Goal: Task Accomplishment & Management: Use online tool/utility

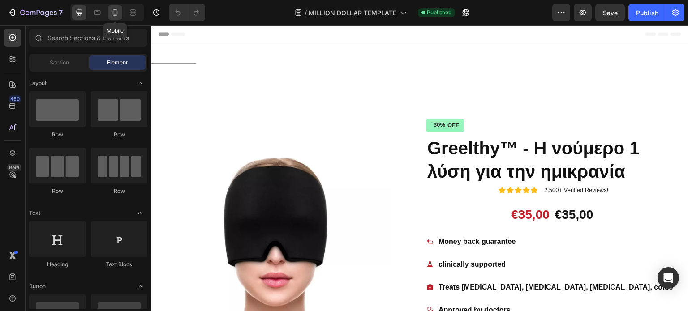
click at [115, 9] on icon at bounding box center [115, 12] width 9 height 9
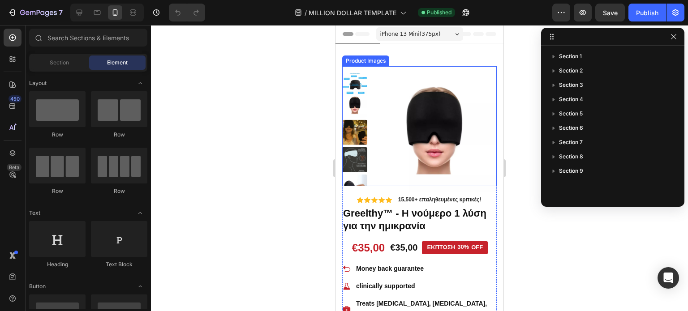
click at [354, 166] on img at bounding box center [354, 159] width 25 height 25
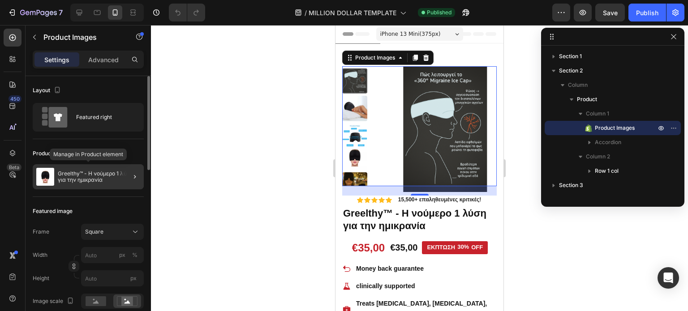
click at [89, 178] on p "Greelthy™ - Η νούμερο 1 λύση για την ημικρανία" at bounding box center [99, 177] width 82 height 13
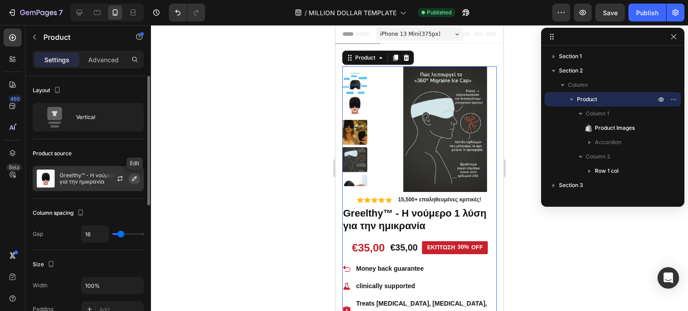
click at [132, 180] on icon "button" at bounding box center [134, 178] width 7 height 7
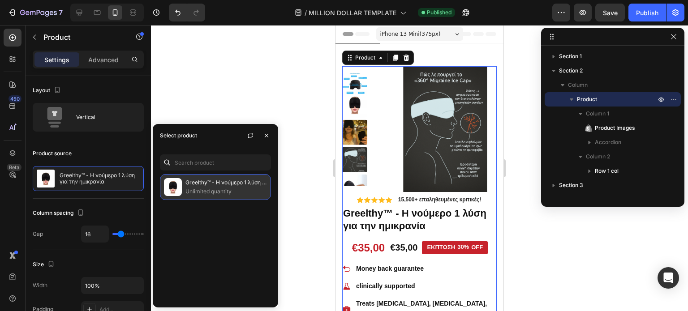
click at [219, 192] on p "Unlimited quantity" at bounding box center [227, 191] width 82 height 9
click at [170, 182] on img at bounding box center [173, 187] width 18 height 18
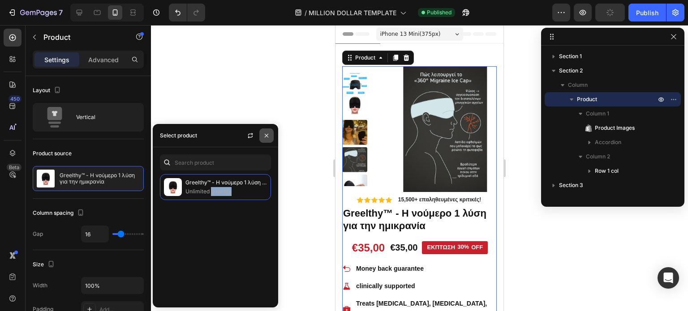
click at [268, 134] on icon "button" at bounding box center [266, 135] width 7 height 7
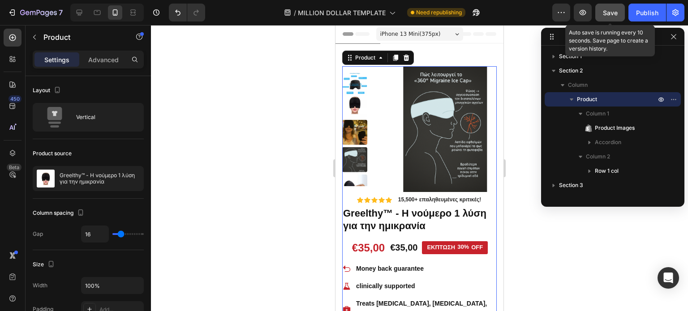
click at [605, 16] on div "Save" at bounding box center [610, 12] width 15 height 9
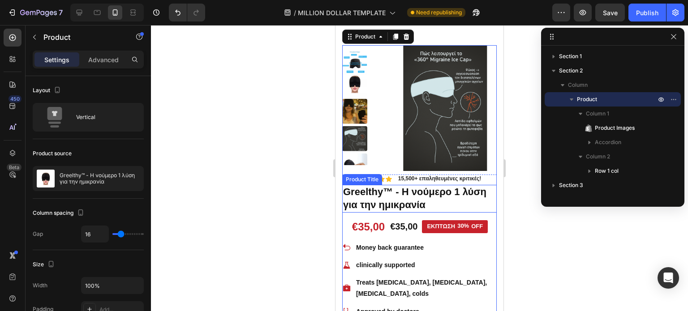
scroll to position [21, 0]
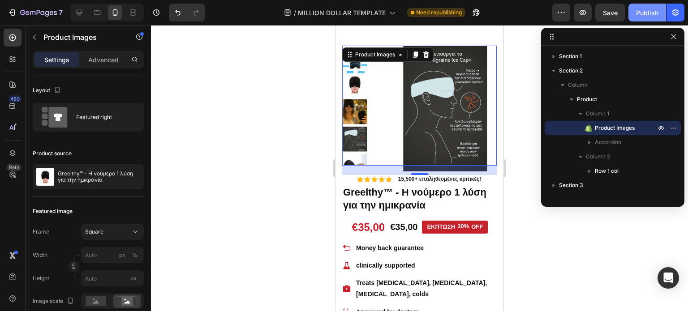
click at [643, 14] on div "Publish" at bounding box center [647, 12] width 22 height 9
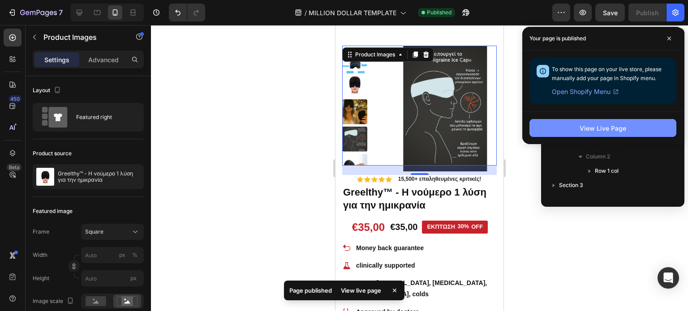
click at [579, 123] on button "View Live Page" at bounding box center [603, 128] width 147 height 18
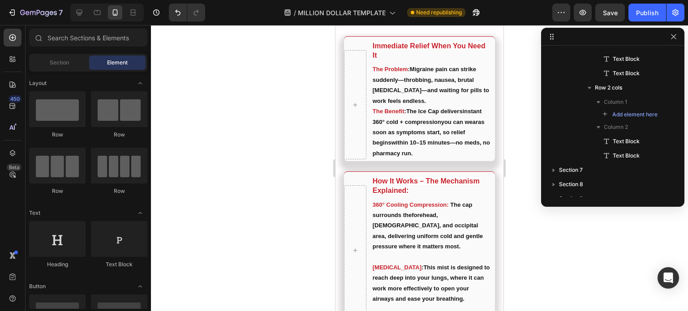
scroll to position [1575, 0]
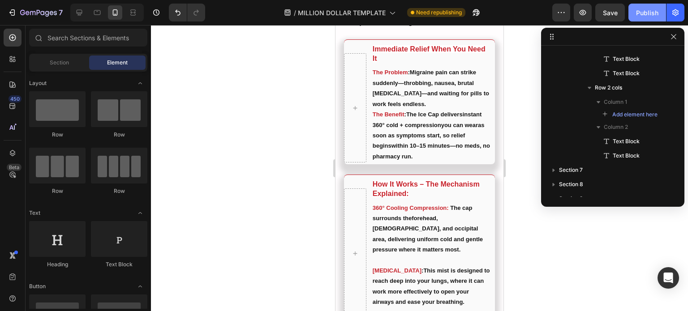
click at [636, 11] on button "Publish" at bounding box center [648, 13] width 38 height 18
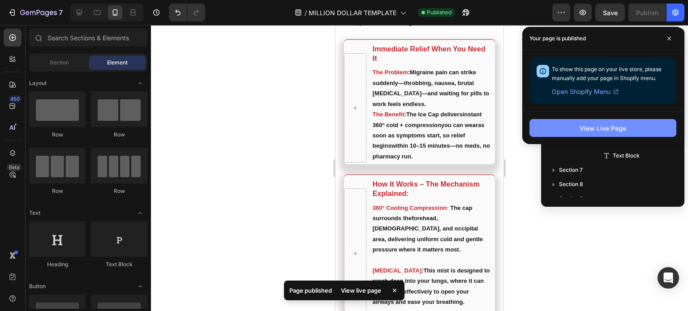
click at [598, 121] on button "View Live Page" at bounding box center [603, 128] width 147 height 18
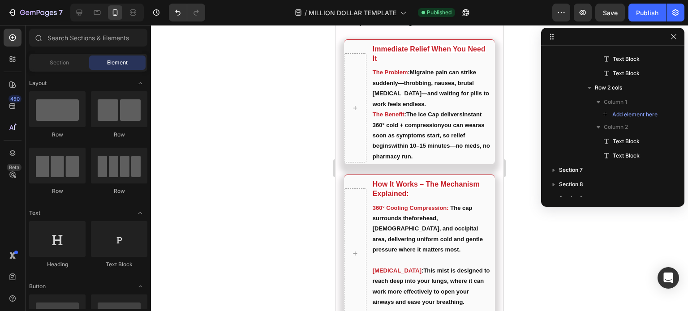
click at [532, 229] on div at bounding box center [419, 168] width 537 height 286
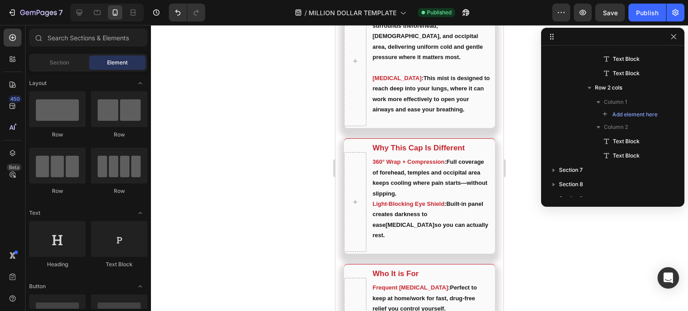
scroll to position [1778, 0]
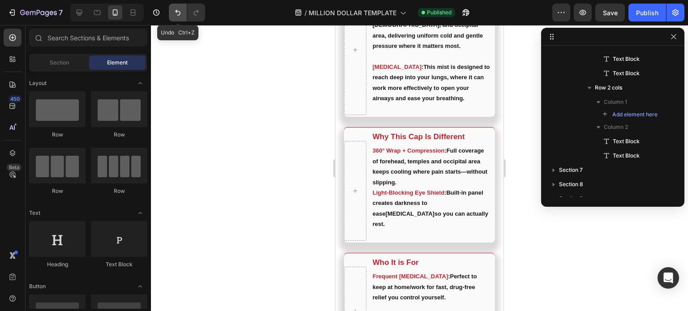
click at [176, 9] on icon "Undo/Redo" at bounding box center [177, 12] width 9 height 9
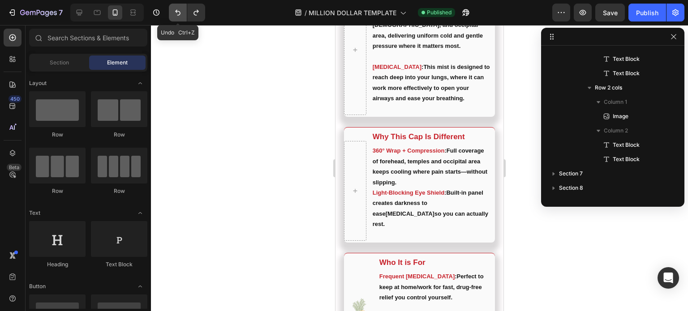
click at [176, 9] on icon "Undo/Redo" at bounding box center [177, 12] width 9 height 9
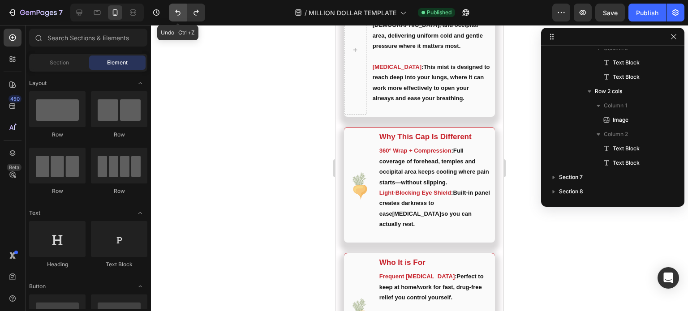
click at [176, 9] on icon "Undo/Redo" at bounding box center [177, 12] width 9 height 9
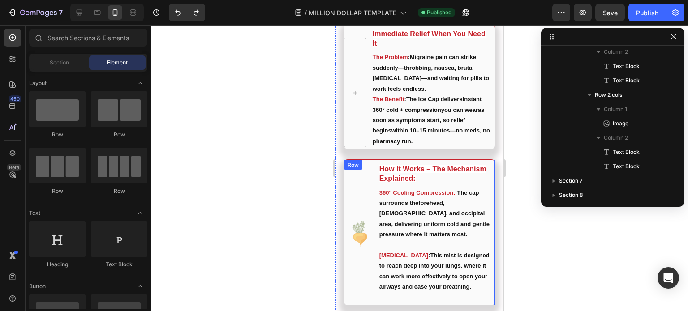
scroll to position [1566, 0]
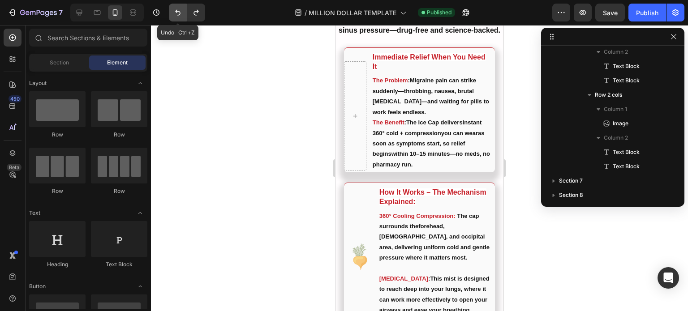
click at [180, 13] on icon "Undo/Redo" at bounding box center [177, 13] width 5 height 6
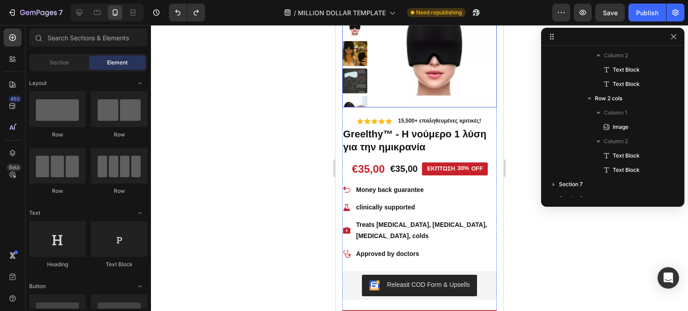
scroll to position [85, 0]
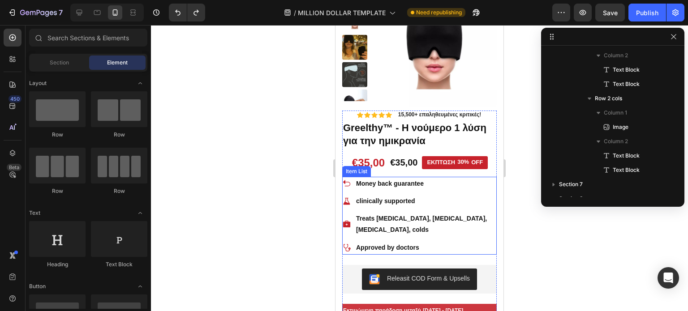
click at [393, 220] on p "Treats [MEDICAL_DATA], [MEDICAL_DATA], [MEDICAL_DATA], colds" at bounding box center [425, 224] width 139 height 22
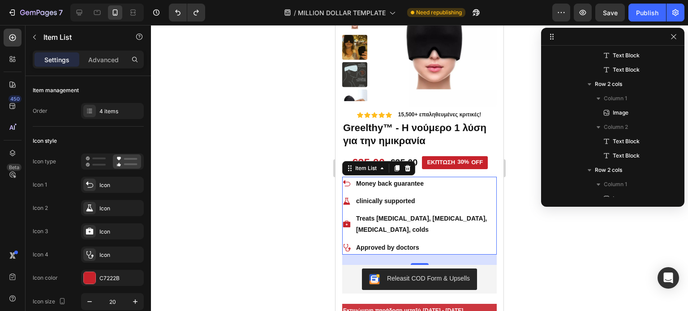
scroll to position [155, 0]
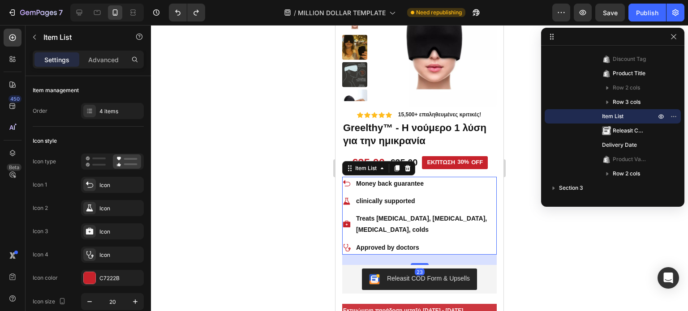
click at [532, 245] on div at bounding box center [419, 168] width 537 height 286
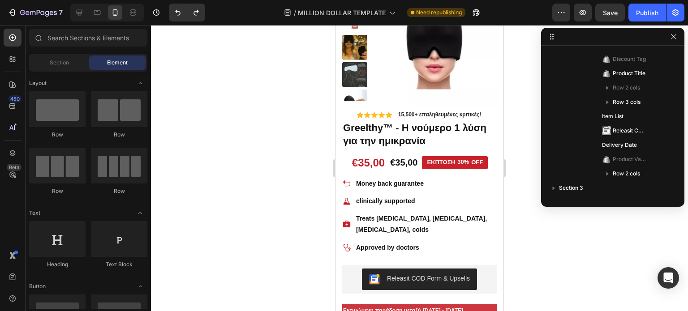
click at [581, 245] on div at bounding box center [419, 168] width 537 height 286
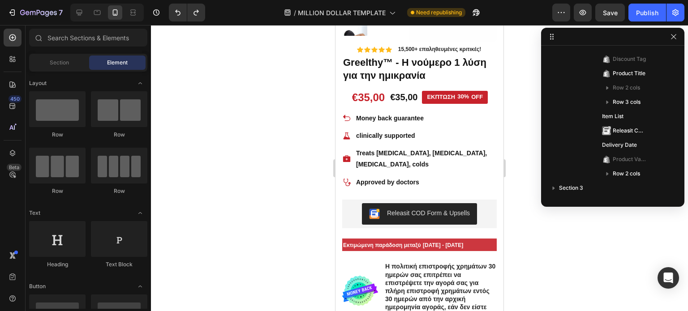
scroll to position [148, 0]
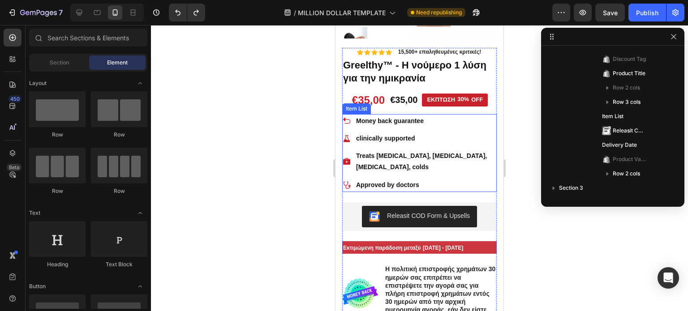
click at [411, 159] on p "Treats [MEDICAL_DATA], [MEDICAL_DATA], [MEDICAL_DATA], colds" at bounding box center [425, 162] width 139 height 22
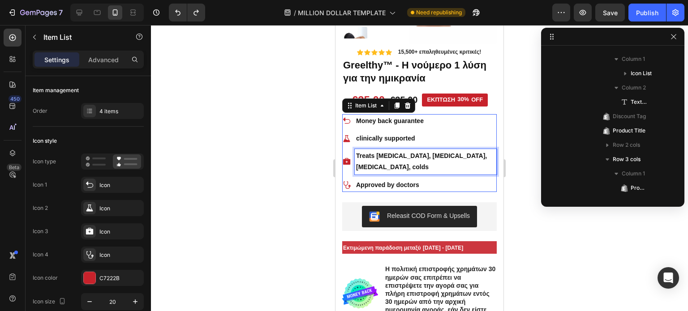
click at [411, 159] on p "Treats [MEDICAL_DATA], [MEDICAL_DATA], [MEDICAL_DATA], colds" at bounding box center [425, 162] width 139 height 22
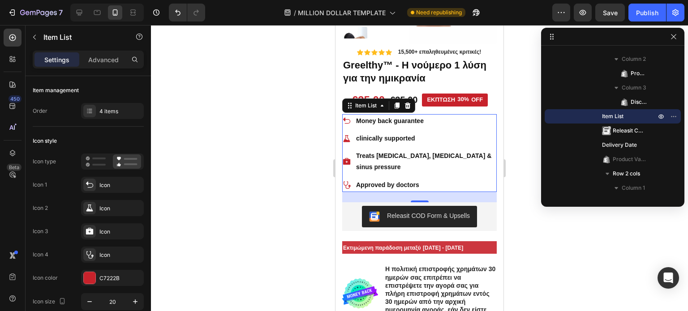
click at [510, 177] on div at bounding box center [419, 168] width 537 height 286
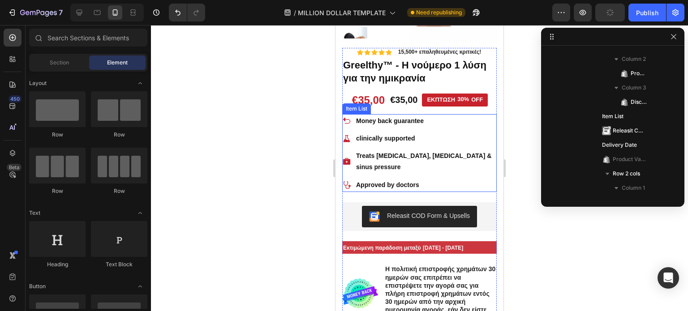
click at [417, 156] on p "Treats [MEDICAL_DATA], [MEDICAL_DATA] & sinus pressure" at bounding box center [425, 162] width 139 height 22
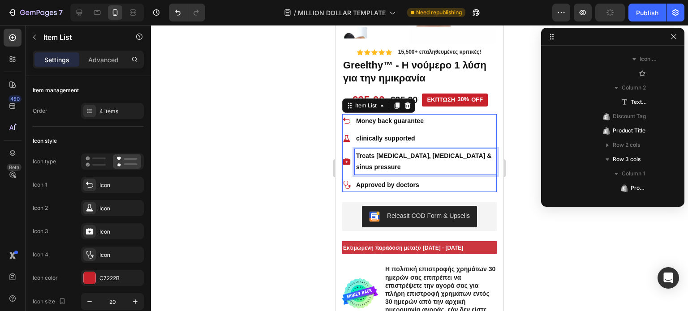
scroll to position [442, 0]
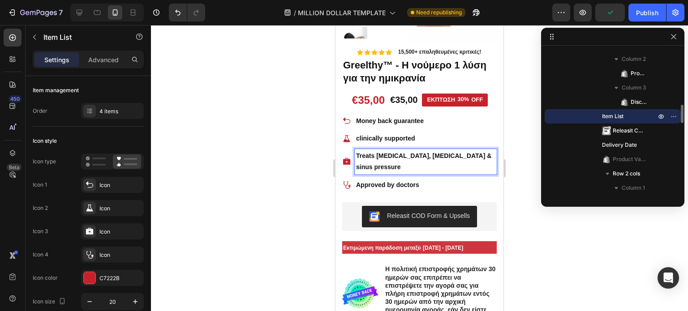
click at [417, 156] on p "Treats [MEDICAL_DATA], [MEDICAL_DATA] & sinus pressure" at bounding box center [425, 162] width 139 height 22
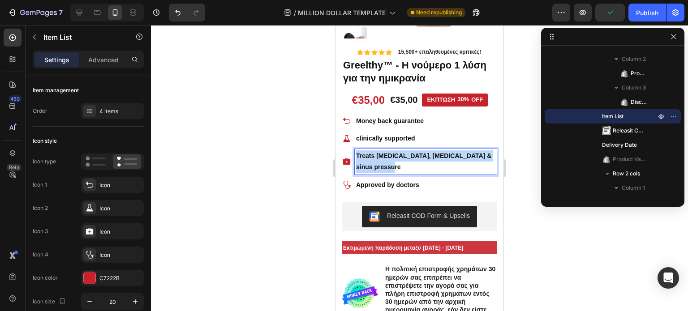
click at [417, 156] on p "Treats [MEDICAL_DATA], [MEDICAL_DATA] & sinus pressure" at bounding box center [425, 162] width 139 height 22
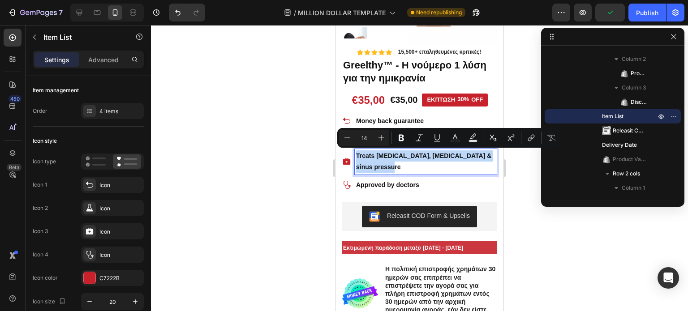
click at [417, 156] on p "Treats [MEDICAL_DATA], [MEDICAL_DATA] & sinus pressure" at bounding box center [425, 162] width 139 height 22
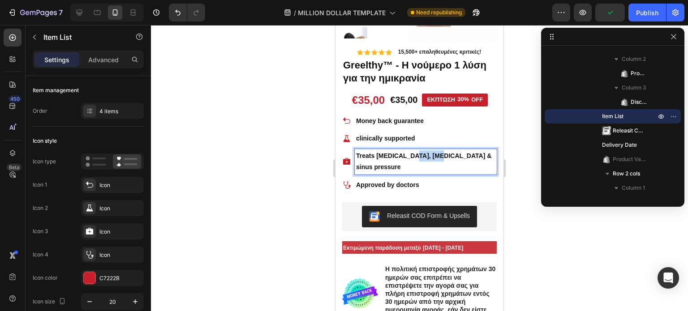
click at [417, 156] on p "Treats [MEDICAL_DATA], [MEDICAL_DATA] & sinus pressure" at bounding box center [425, 162] width 139 height 22
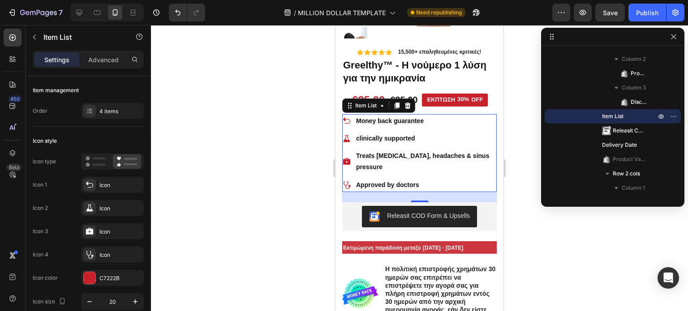
click at [515, 155] on div at bounding box center [419, 168] width 537 height 286
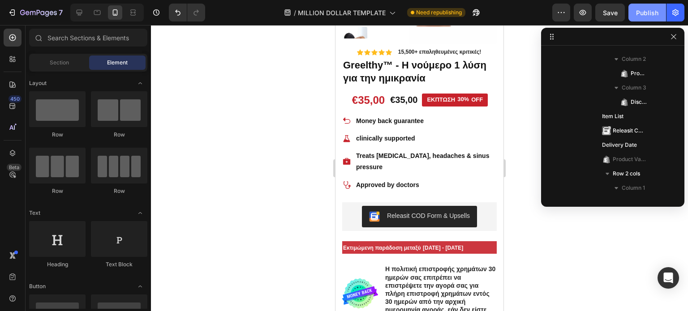
click at [645, 16] on div "Publish" at bounding box center [647, 12] width 22 height 9
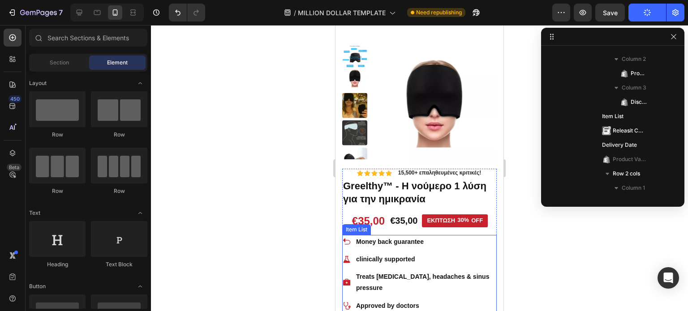
scroll to position [26, 0]
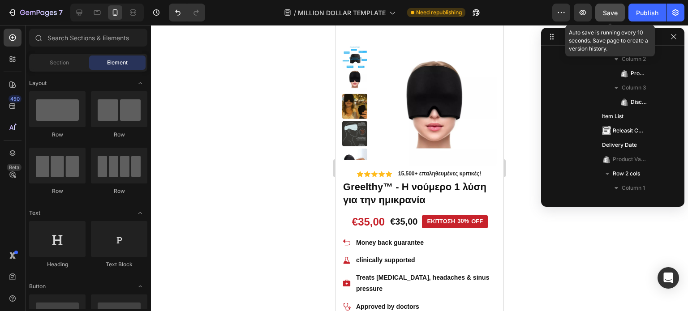
click at [604, 10] on span "Save" at bounding box center [610, 13] width 15 height 8
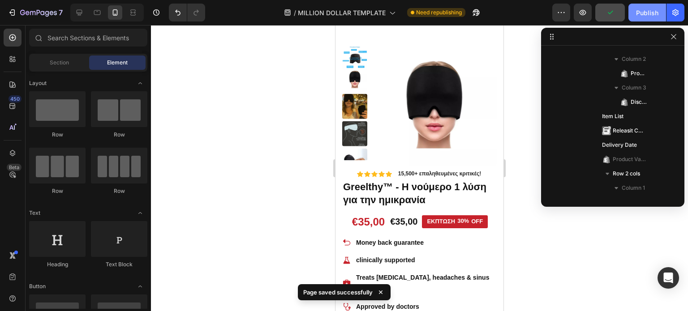
click at [650, 9] on div "Publish" at bounding box center [647, 12] width 22 height 9
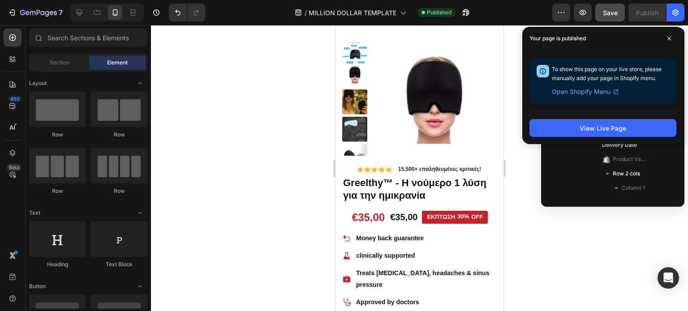
scroll to position [0, 0]
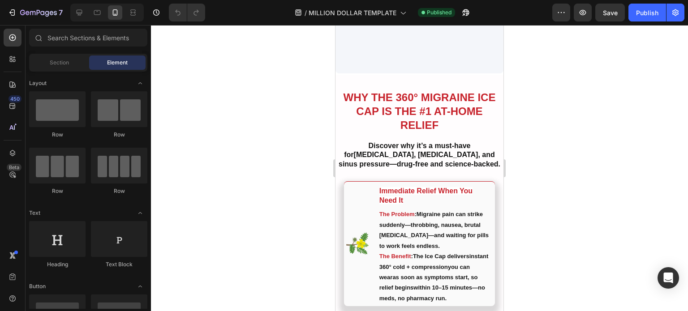
scroll to position [1538, 0]
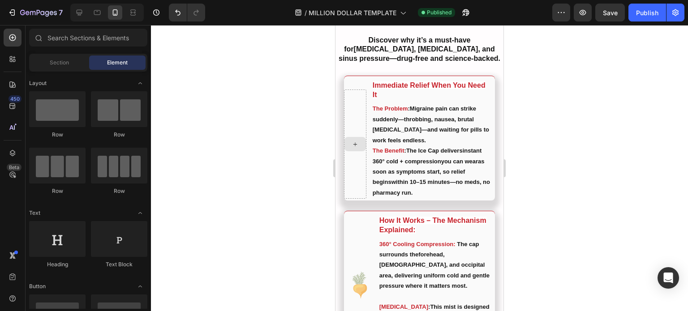
click at [357, 141] on icon at bounding box center [355, 145] width 7 height 8
click at [353, 141] on icon at bounding box center [355, 145] width 7 height 8
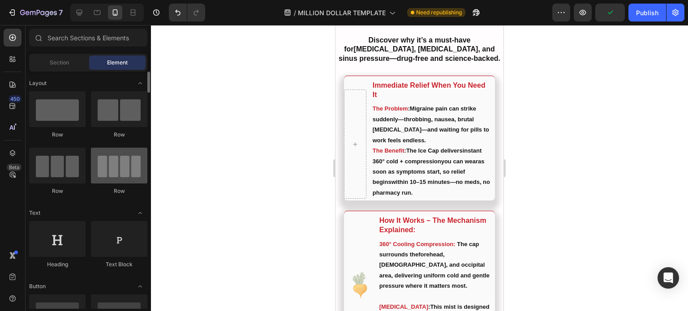
scroll to position [16, 0]
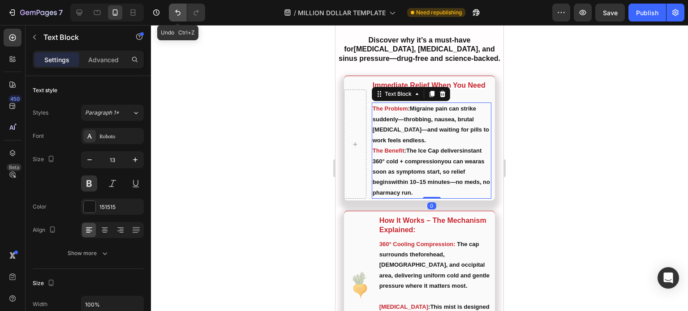
click at [177, 17] on button "Undo/Redo" at bounding box center [178, 13] width 18 height 18
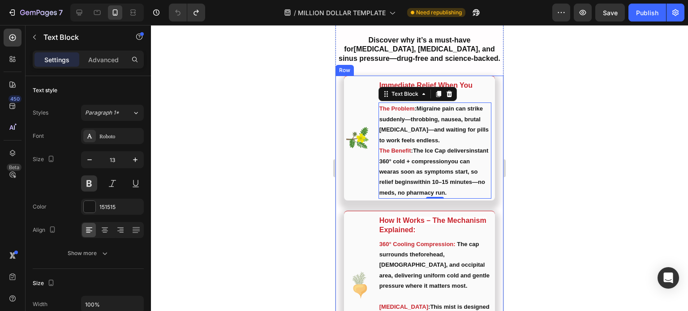
click at [552, 140] on div at bounding box center [419, 168] width 537 height 286
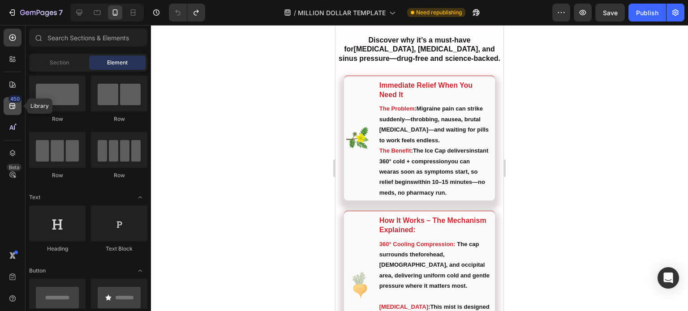
click at [10, 112] on div "450" at bounding box center [13, 106] width 18 height 18
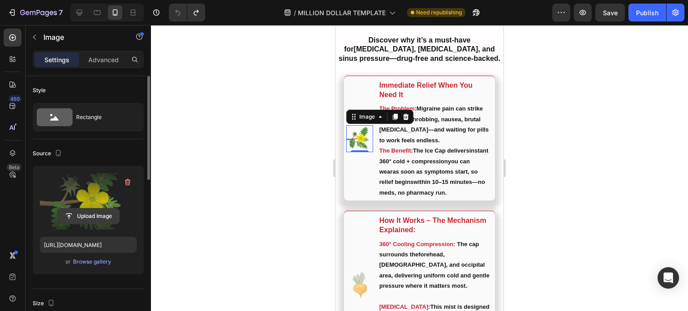
click at [73, 216] on input "file" at bounding box center [88, 216] width 62 height 15
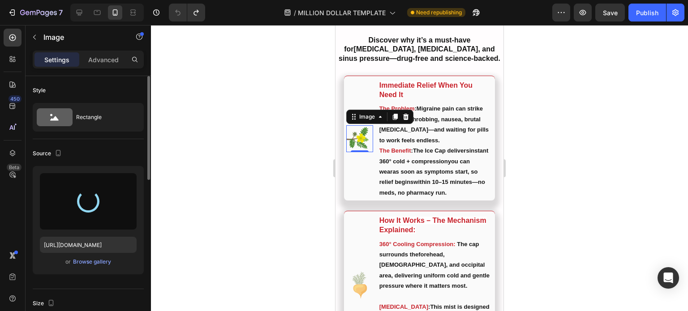
type input "https://cdn.shopify.com/s/files/1/0961/1018/2692/files/gempages_580641193960931…"
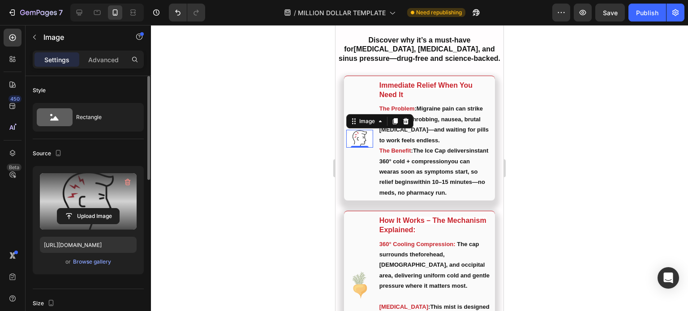
click at [566, 120] on div at bounding box center [419, 168] width 537 height 286
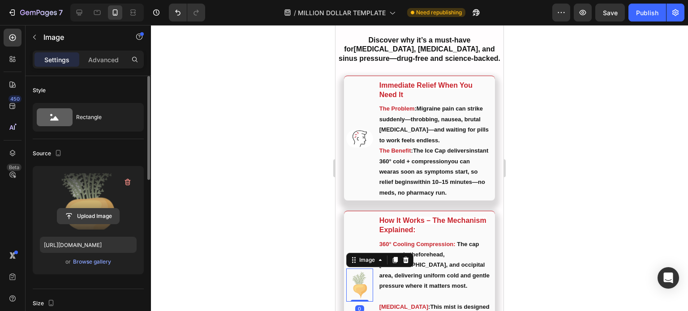
click at [90, 213] on input "file" at bounding box center [88, 216] width 62 height 15
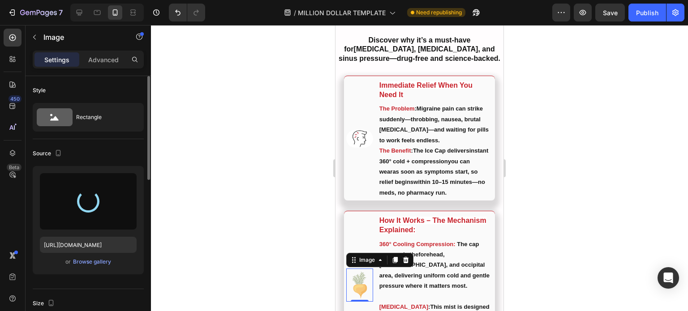
type input "https://cdn.shopify.com/s/files/1/0961/1018/2692/files/gempages_580641193960931…"
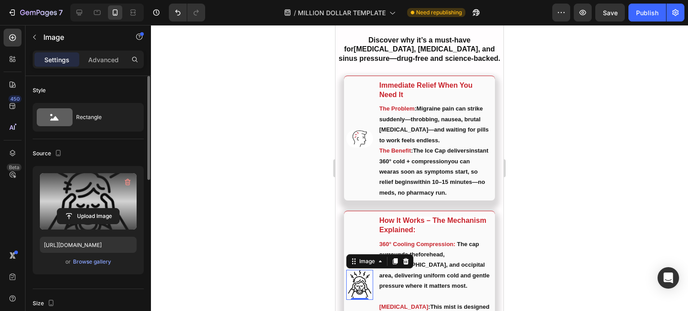
click at [549, 173] on div at bounding box center [419, 168] width 537 height 286
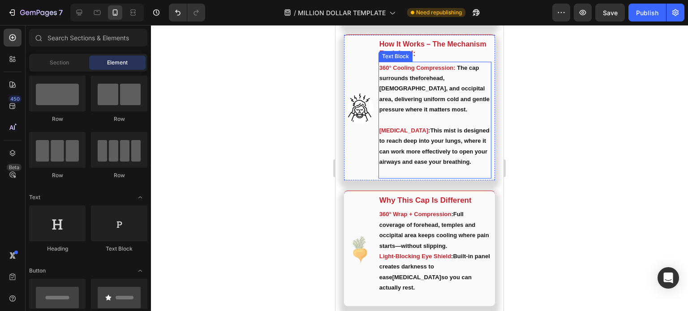
scroll to position [1719, 0]
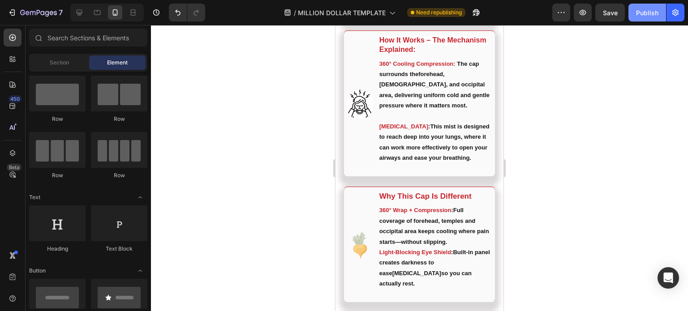
click at [640, 13] on div "Publish" at bounding box center [647, 12] width 22 height 9
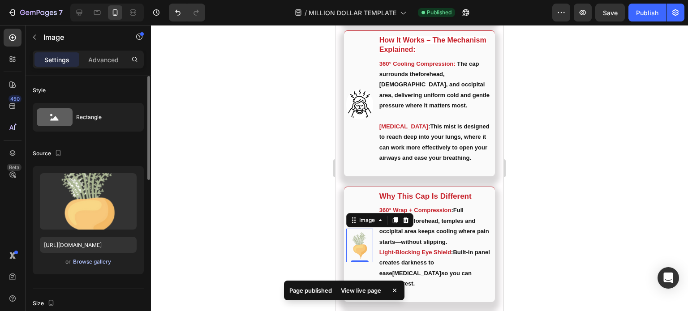
click at [93, 263] on div "Browse gallery" at bounding box center [92, 262] width 38 height 8
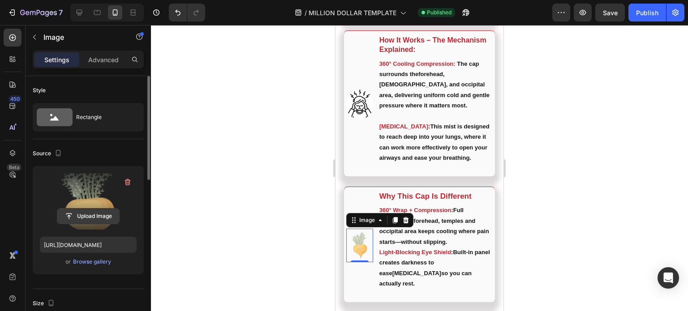
click at [85, 215] on input "file" at bounding box center [88, 216] width 62 height 15
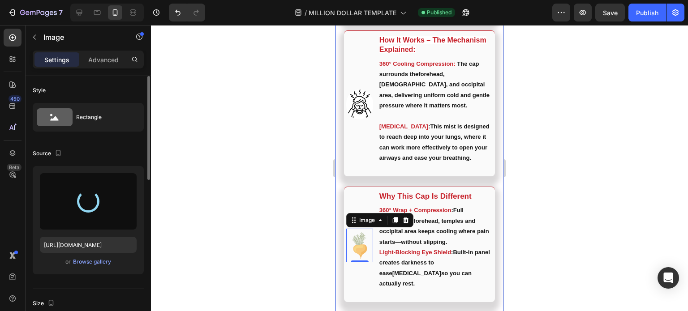
type input "https://cdn.shopify.com/s/files/1/0961/1018/2692/files/gempages_580641193960931…"
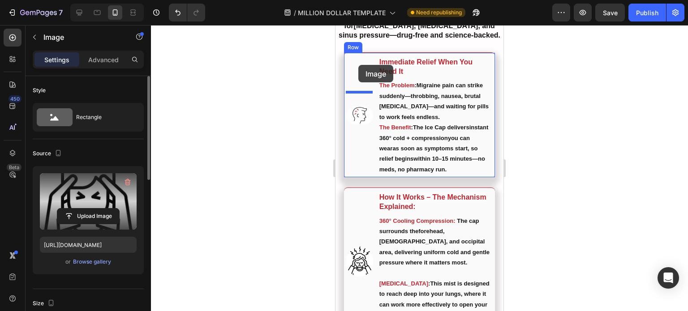
scroll to position [1559, 0]
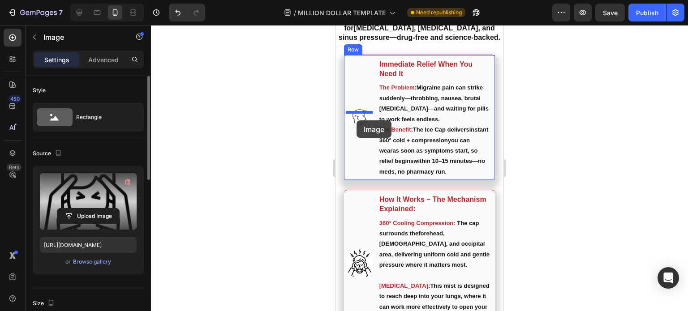
drag, startPoint x: 354, startPoint y: 282, endPoint x: 357, endPoint y: 121, distance: 161.8
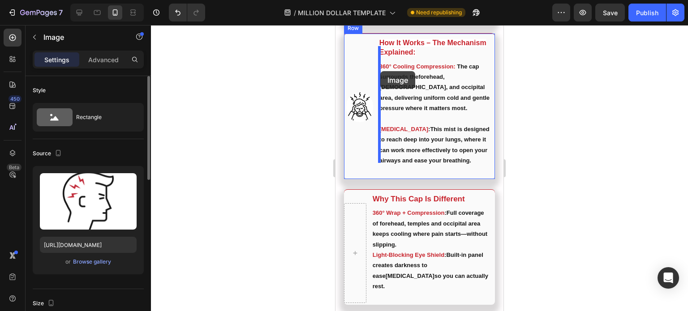
scroll to position [1694, 0]
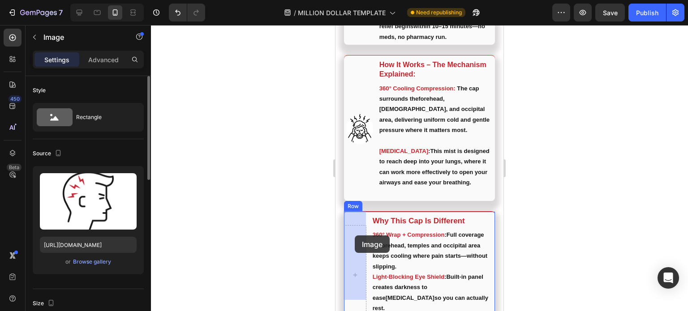
drag, startPoint x: 359, startPoint y: 89, endPoint x: 355, endPoint y: 236, distance: 147.1
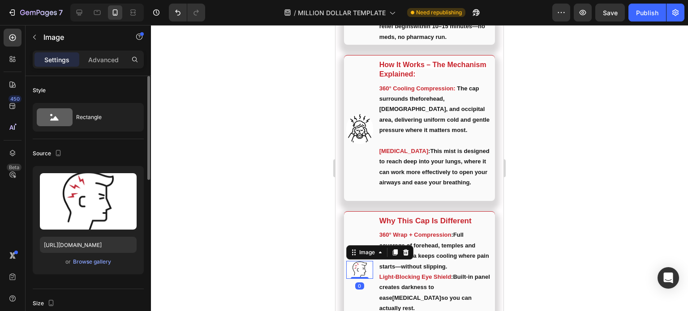
click at [577, 137] on div at bounding box center [419, 168] width 537 height 286
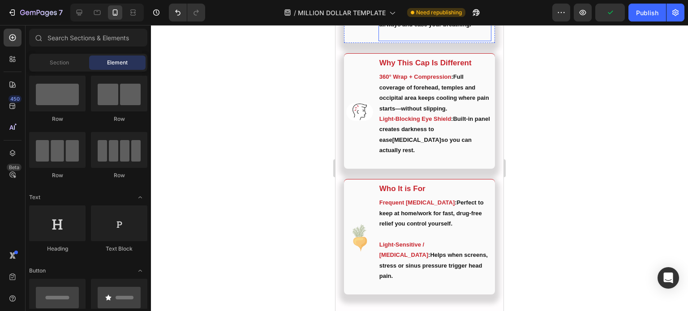
scroll to position [1853, 0]
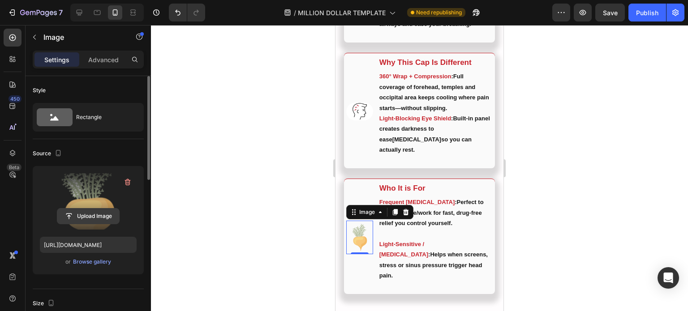
click at [92, 215] on input "file" at bounding box center [88, 216] width 62 height 15
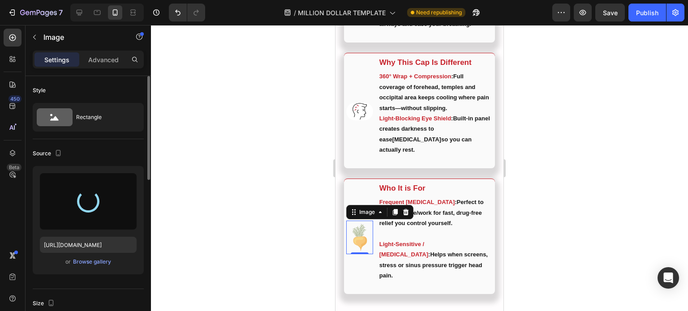
type input "https://cdn.shopify.com/s/files/1/0961/1018/2692/files/gempages_580641193960931…"
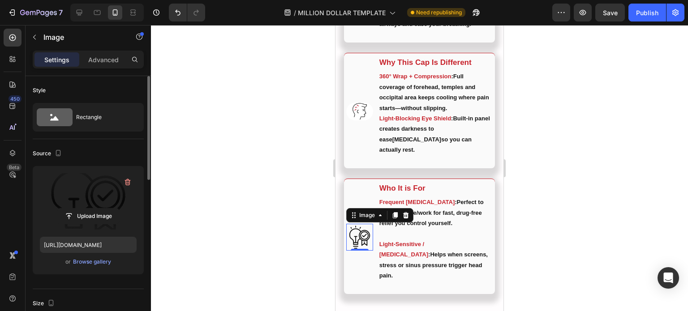
click at [561, 119] on div at bounding box center [419, 168] width 537 height 286
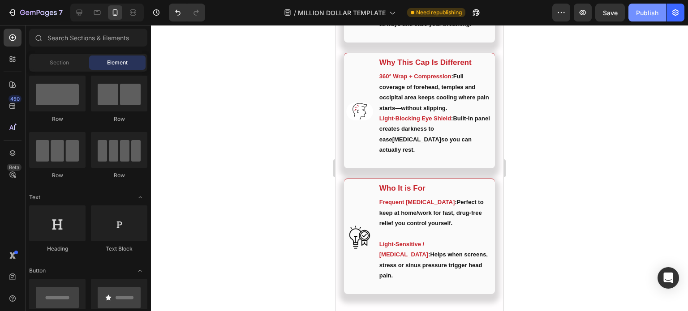
click at [637, 9] on div "Publish" at bounding box center [647, 12] width 22 height 9
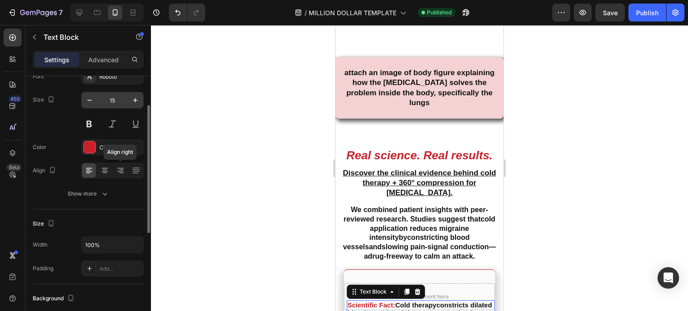
scroll to position [61, 0]
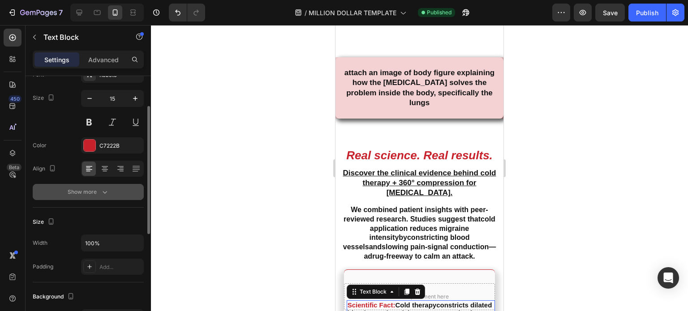
click at [100, 188] on icon "button" at bounding box center [104, 192] width 9 height 9
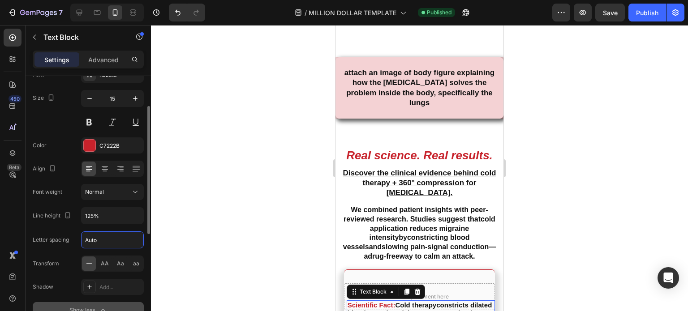
click at [104, 246] on input "Auto" at bounding box center [113, 240] width 62 height 16
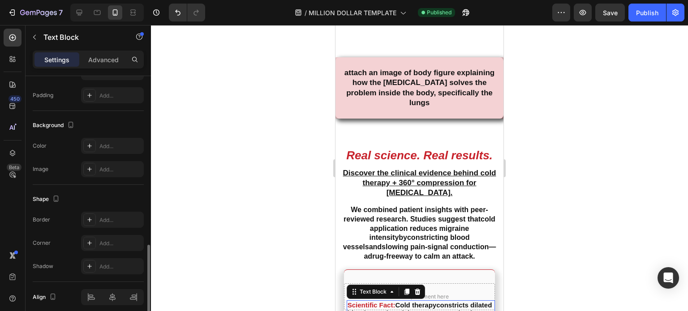
scroll to position [387, 0]
